Goal: Task Accomplishment & Management: Use online tool/utility

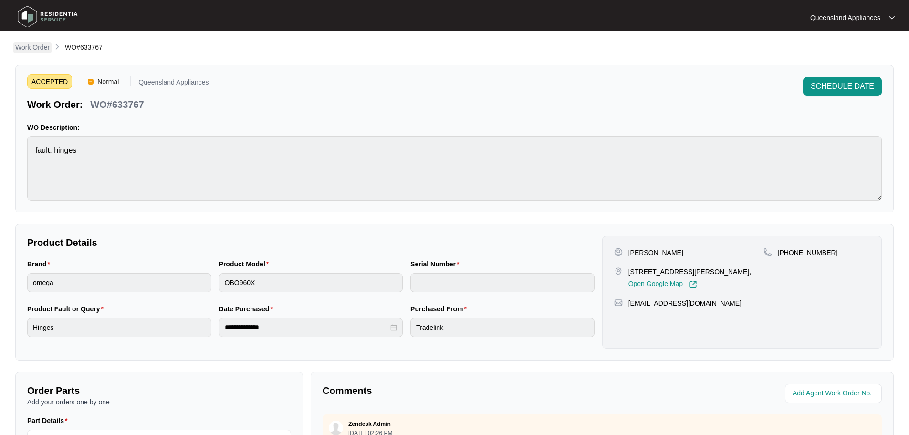
click at [32, 47] on p "Work Order" at bounding box center [32, 47] width 34 height 10
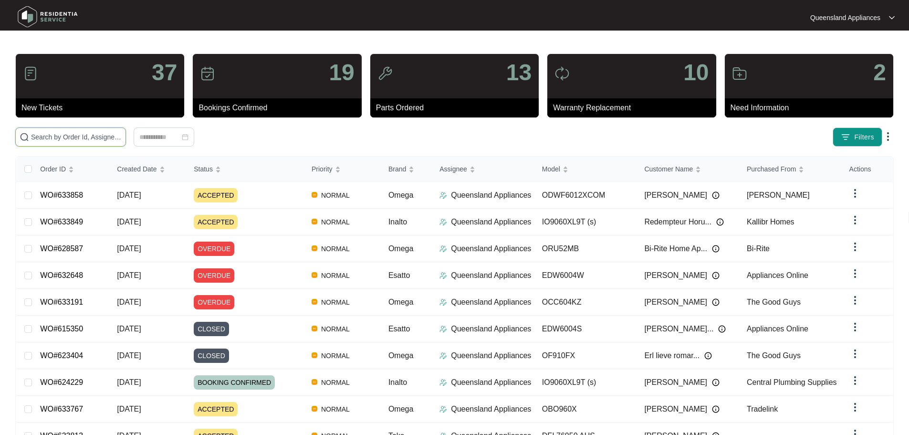
click at [116, 132] on input "text" at bounding box center [76, 137] width 91 height 11
paste input "629919"
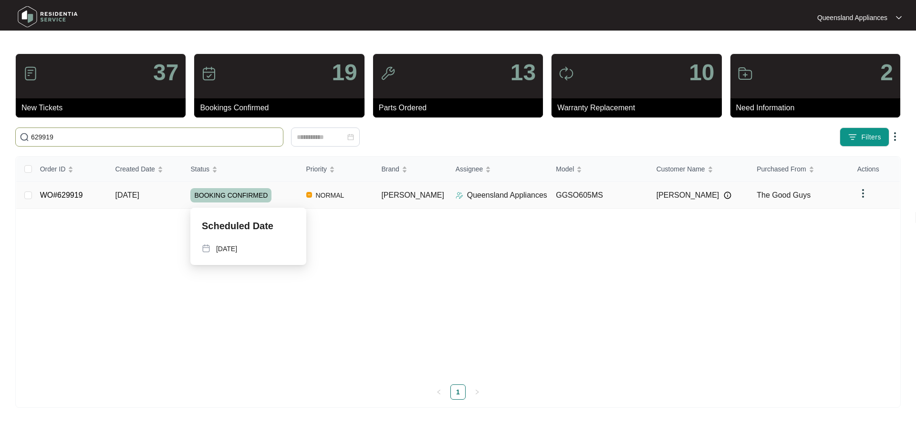
type input "629919"
click at [308, 197] on td "NORMAL" at bounding box center [336, 195] width 75 height 27
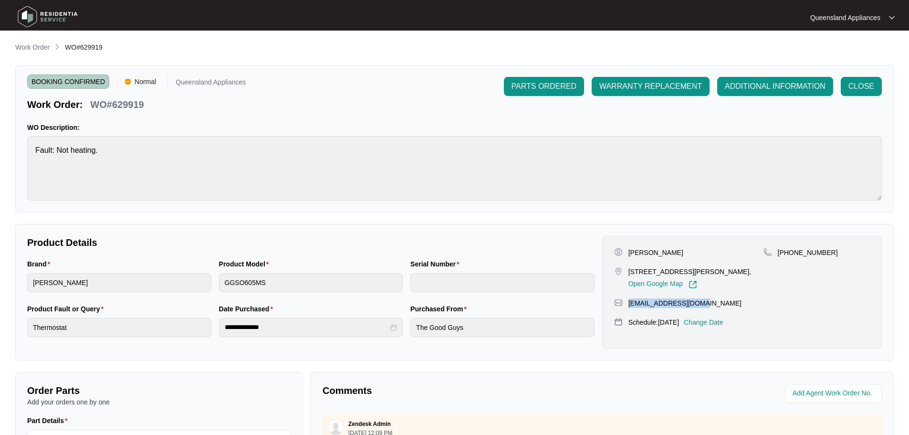
drag, startPoint x: 712, startPoint y: 305, endPoint x: 629, endPoint y: 297, distance: 83.5
click at [629, 297] on div "[PERSON_NAME] [STREET_ADDRESS][PERSON_NAME], Open Google Map [PHONE_NUMBER] [EM…" at bounding box center [742, 292] width 280 height 113
copy p "[EMAIL_ADDRESS][DOMAIN_NAME]"
click at [33, 46] on p "Work Order" at bounding box center [32, 47] width 34 height 10
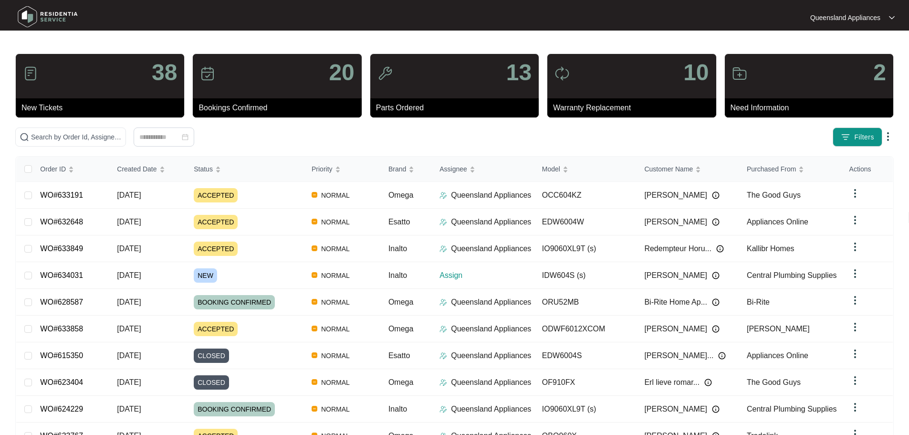
click at [109, 147] on div "38 New Tickets 20 Bookings Confirmed 13 Parts Ordered 10 Warranty Replacement 2…" at bounding box center [454, 266] width 879 height 427
click at [105, 136] on input "text" at bounding box center [76, 137] width 91 height 11
paste input "634031"
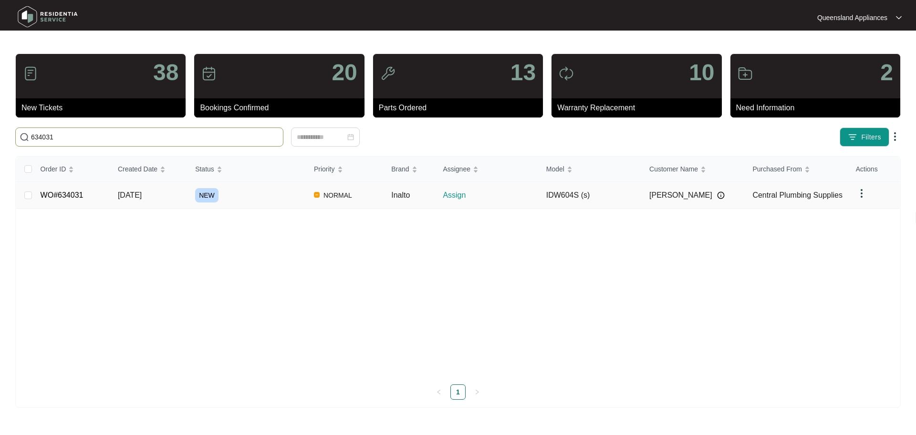
type input "634031"
click at [289, 195] on div "NEW" at bounding box center [250, 195] width 111 height 14
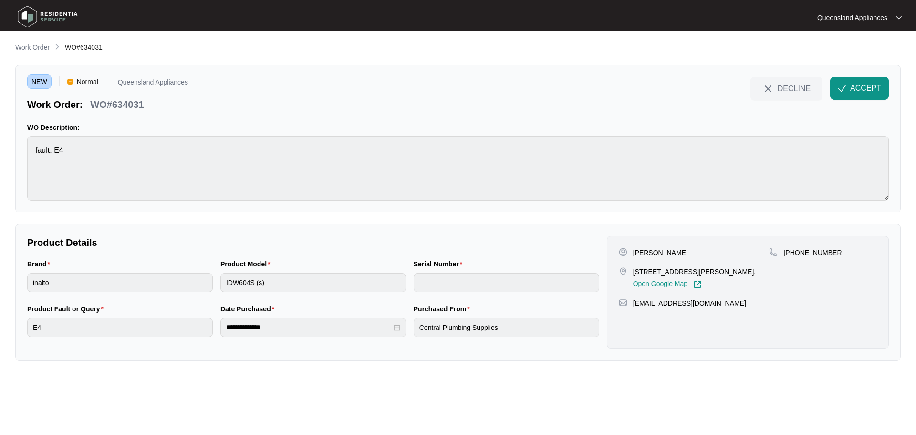
click at [702, 268] on p "[STREET_ADDRESS][PERSON_NAME]," at bounding box center [694, 272] width 123 height 10
copy p "[PERSON_NAME]"
click at [688, 274] on p "[STREET_ADDRESS][PERSON_NAME]," at bounding box center [694, 272] width 123 height 10
click at [635, 269] on p "[STREET_ADDRESS][PERSON_NAME]," at bounding box center [694, 272] width 123 height 10
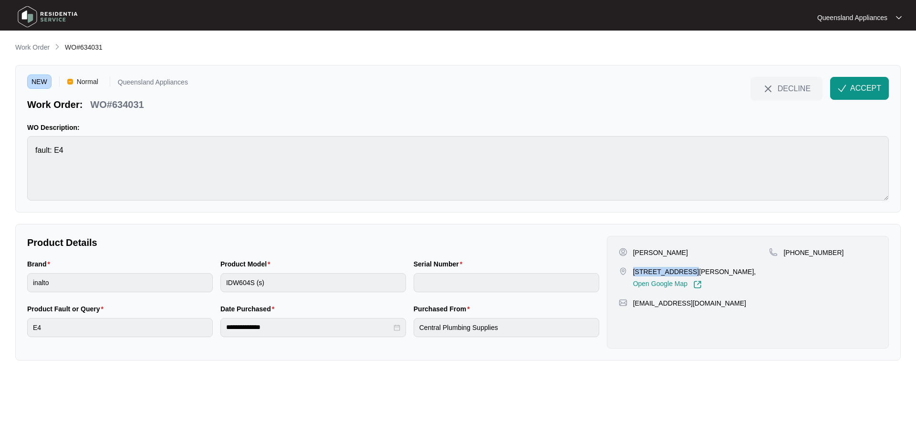
drag, startPoint x: 635, startPoint y: 270, endPoint x: 679, endPoint y: 268, distance: 44.4
click at [679, 268] on p "[STREET_ADDRESS][PERSON_NAME]," at bounding box center [694, 272] width 123 height 10
copy p "25/ 8 [PERSON_NAME] Pla"
drag, startPoint x: 795, startPoint y: 252, endPoint x: 862, endPoint y: 256, distance: 67.0
click at [862, 256] on div "[PHONE_NUMBER]" at bounding box center [823, 253] width 108 height 10
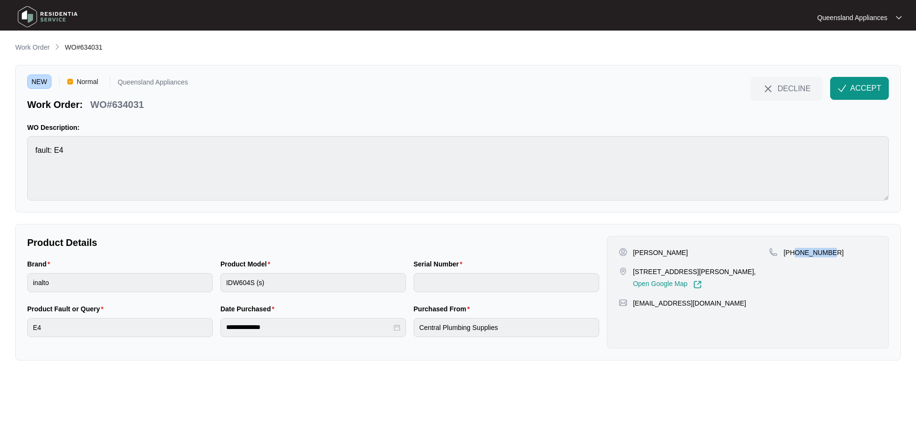
copy p "408150417"
click at [860, 83] on span "ACCEPT" at bounding box center [866, 88] width 31 height 11
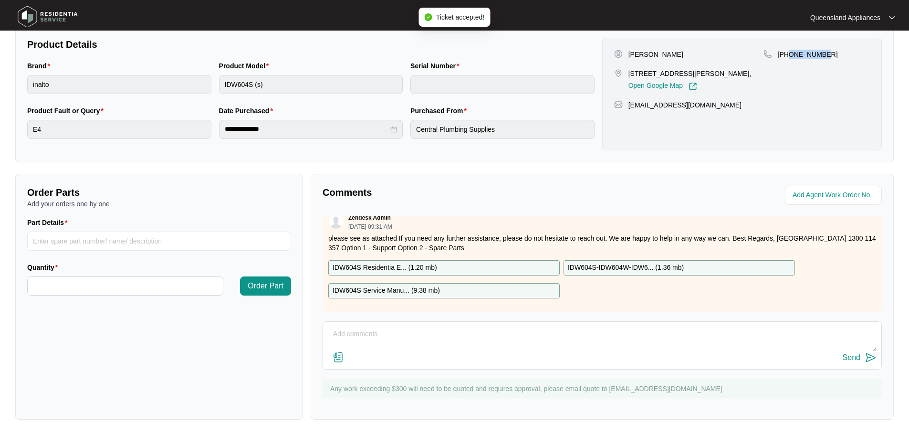
scroll to position [15, 0]
